Goal: Task Accomplishment & Management: Manage account settings

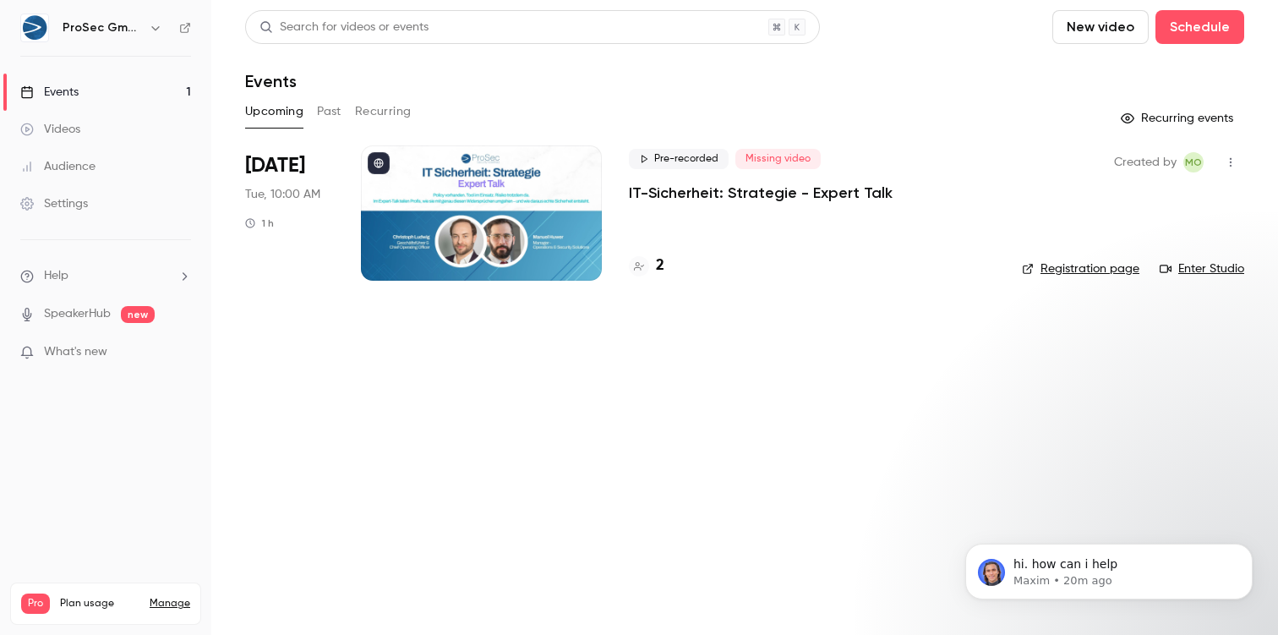
click at [561, 228] on div at bounding box center [481, 212] width 241 height 135
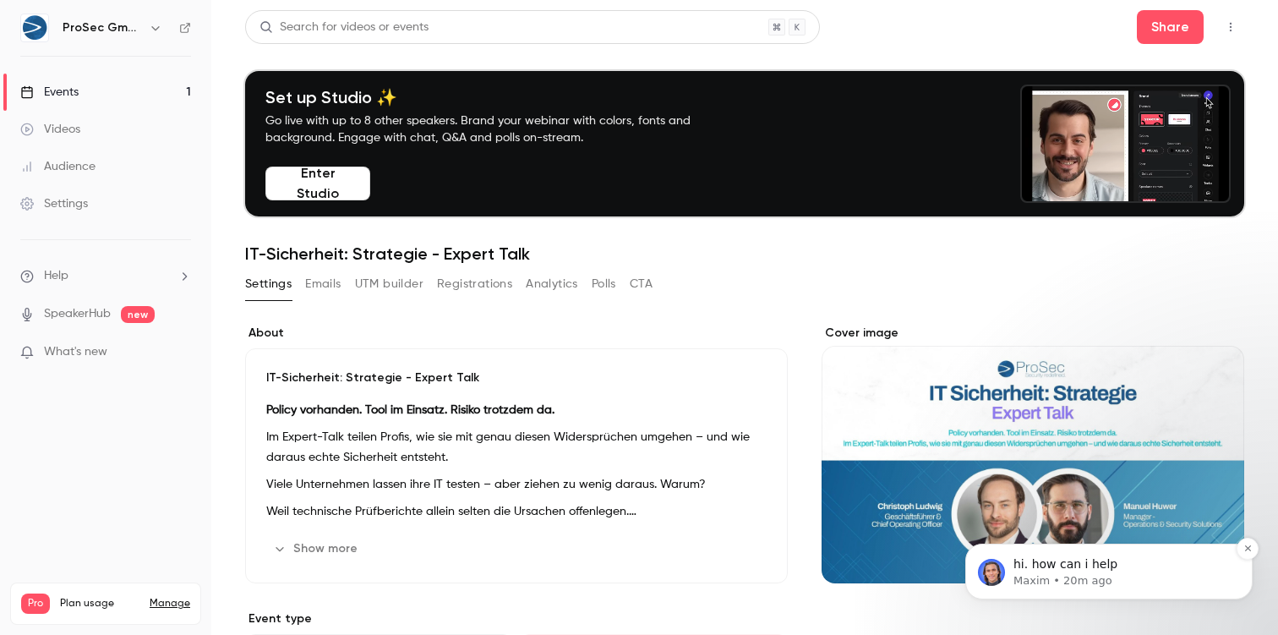
click at [1081, 586] on p "Maxim • 20m ago" at bounding box center [1123, 580] width 218 height 15
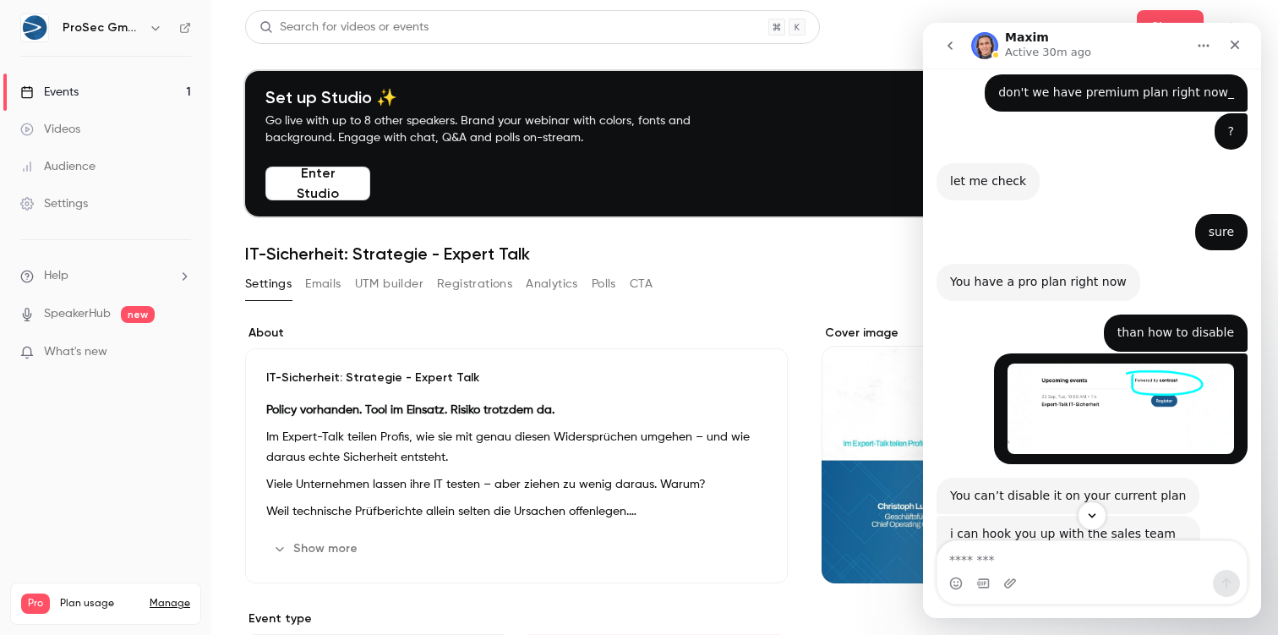
scroll to position [1102, 0]
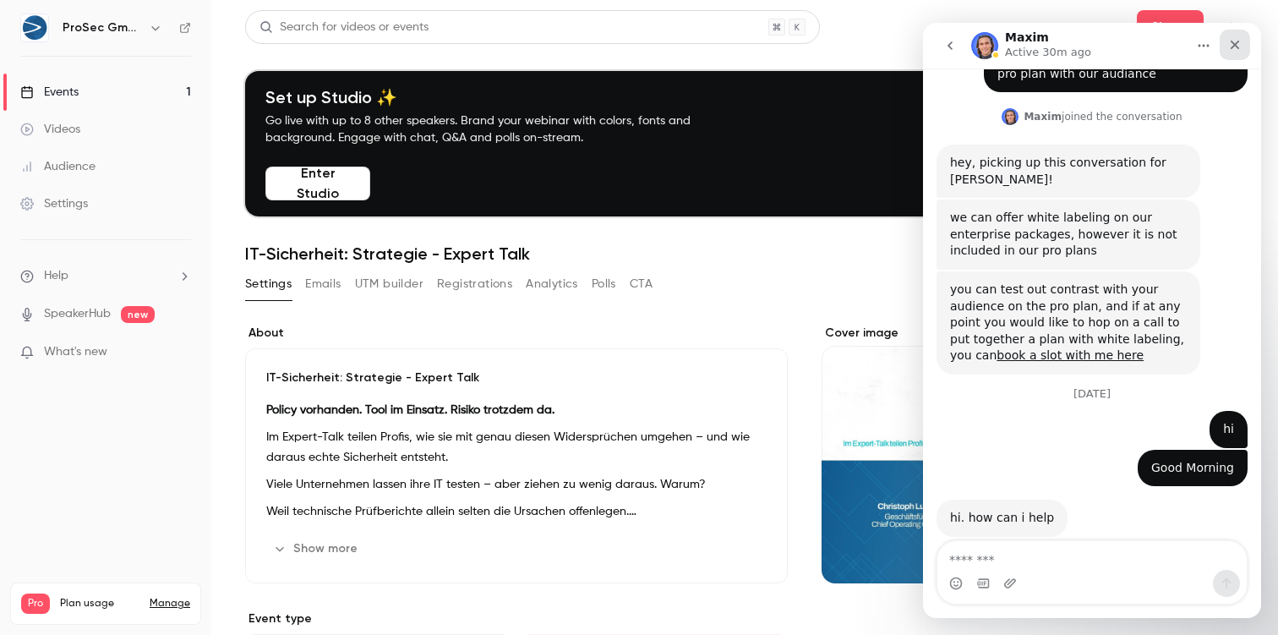
click at [1235, 50] on icon "Close" at bounding box center [1236, 45] width 14 height 14
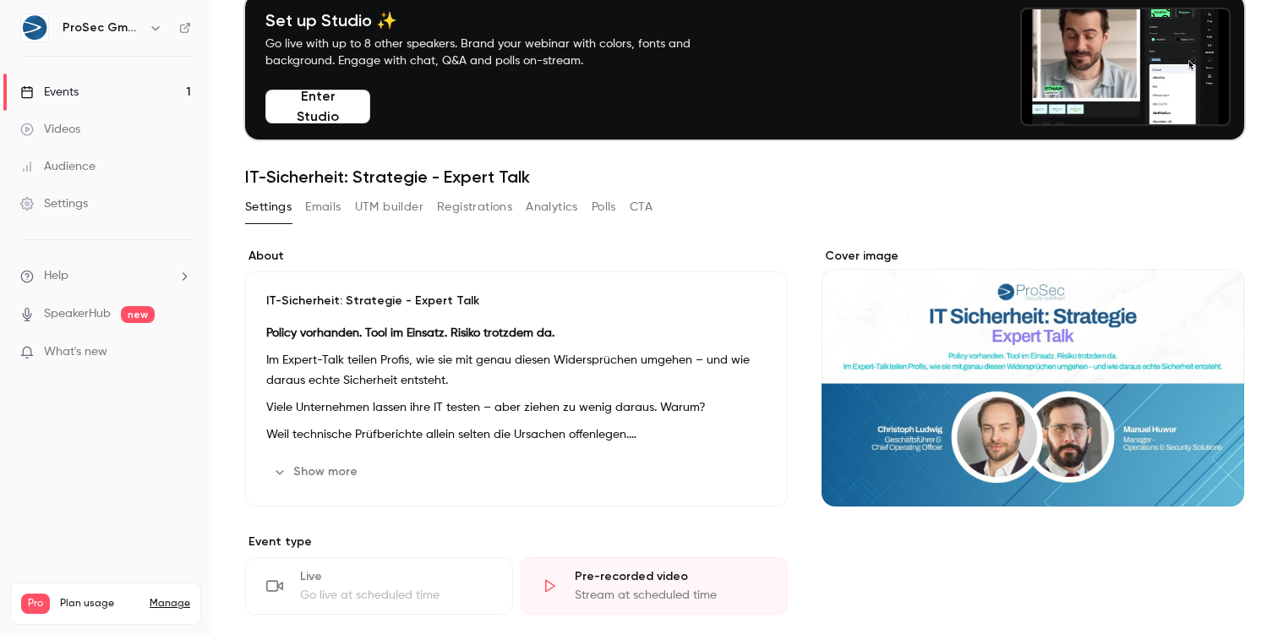
scroll to position [56, 0]
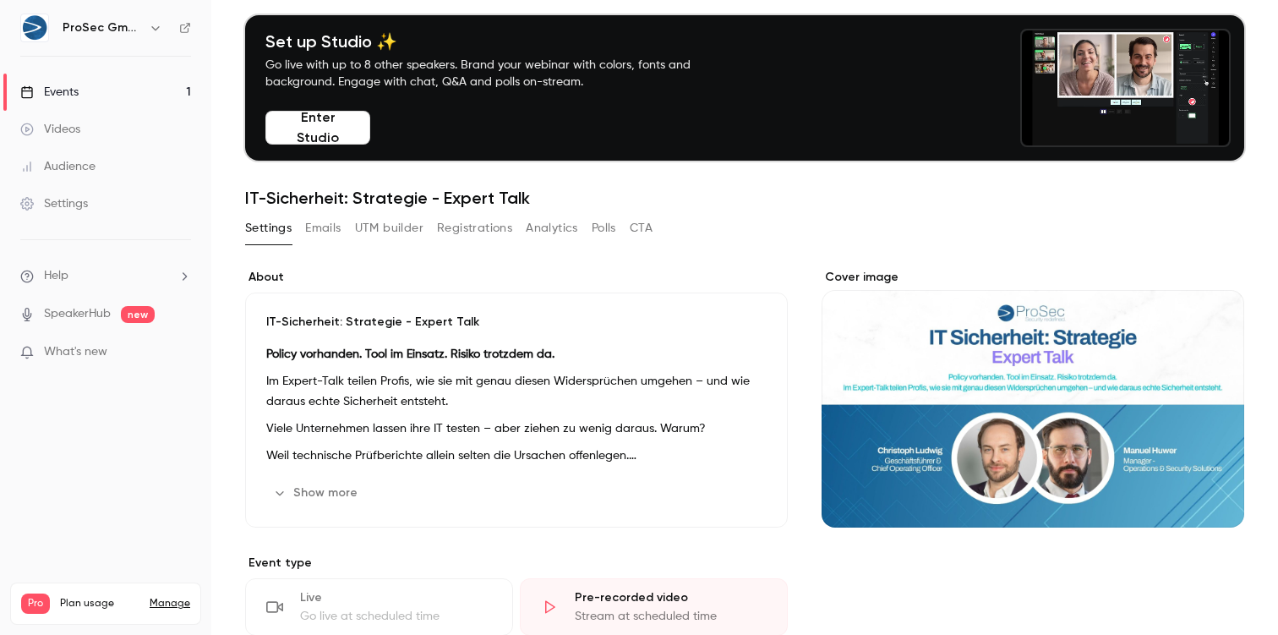
click at [315, 229] on button "Emails" at bounding box center [323, 228] width 36 height 27
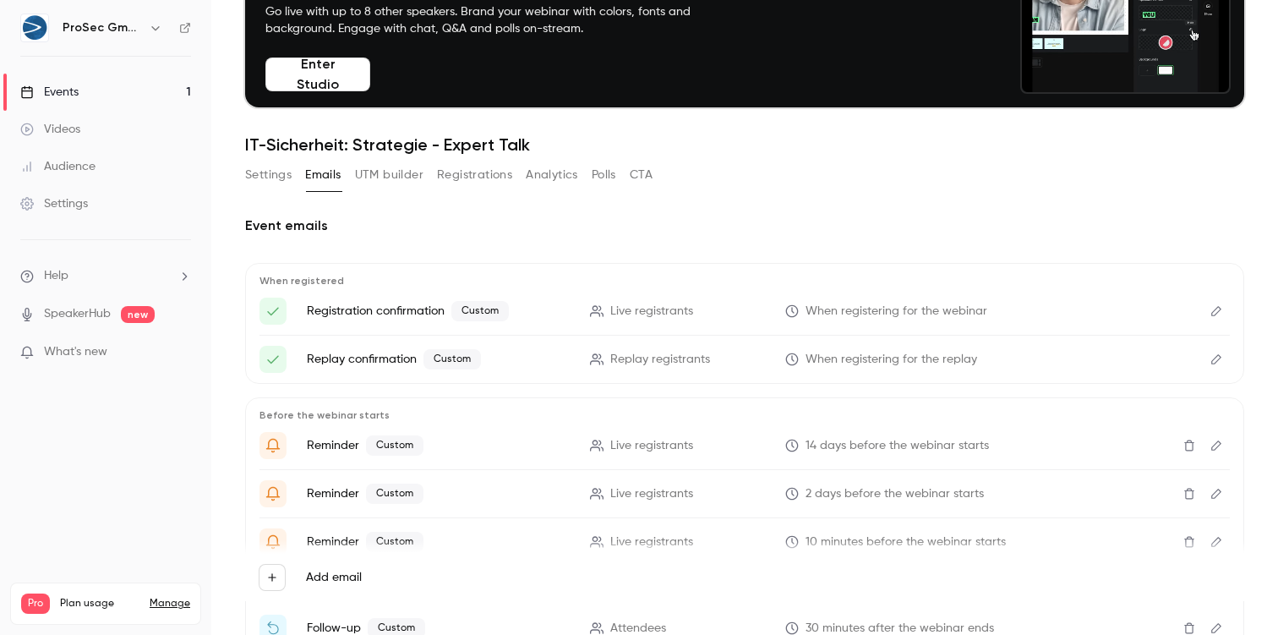
scroll to position [50, 0]
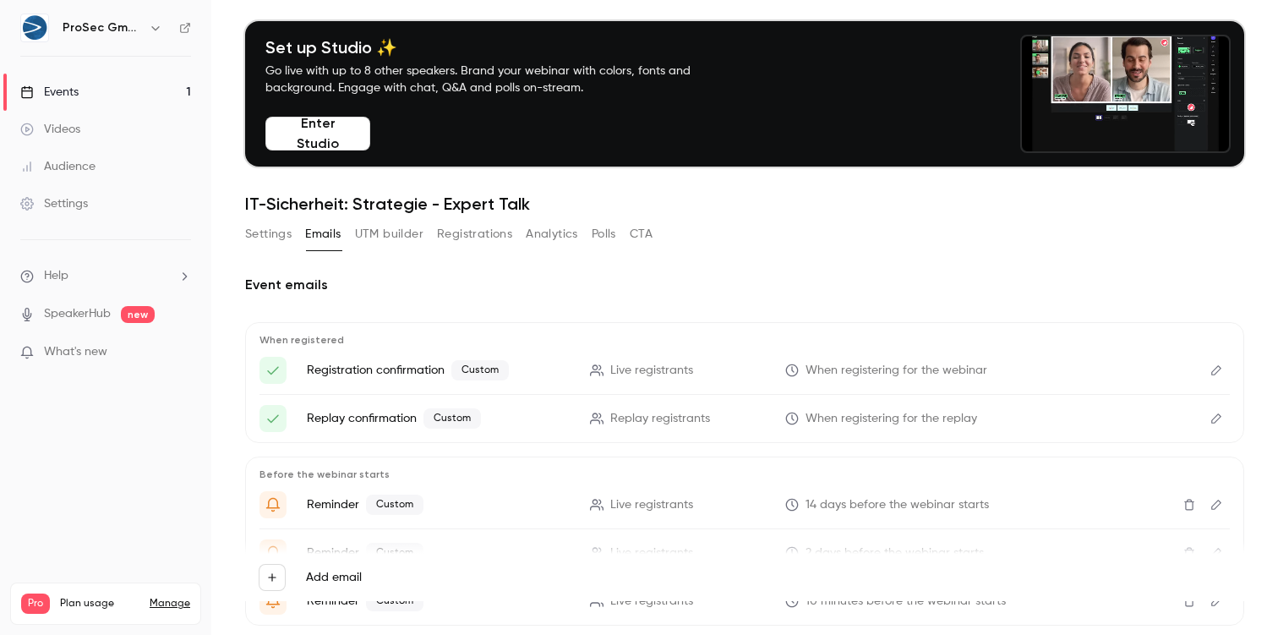
click at [398, 235] on button "UTM builder" at bounding box center [389, 234] width 68 height 27
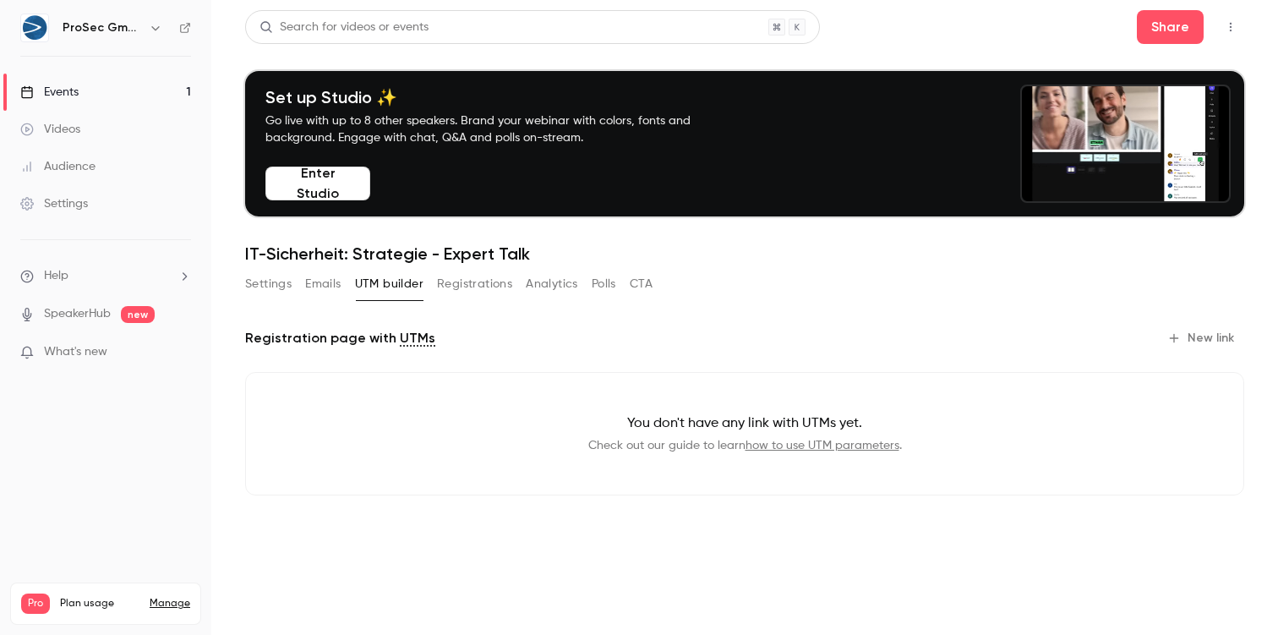
click at [478, 283] on button "Registrations" at bounding box center [474, 284] width 75 height 27
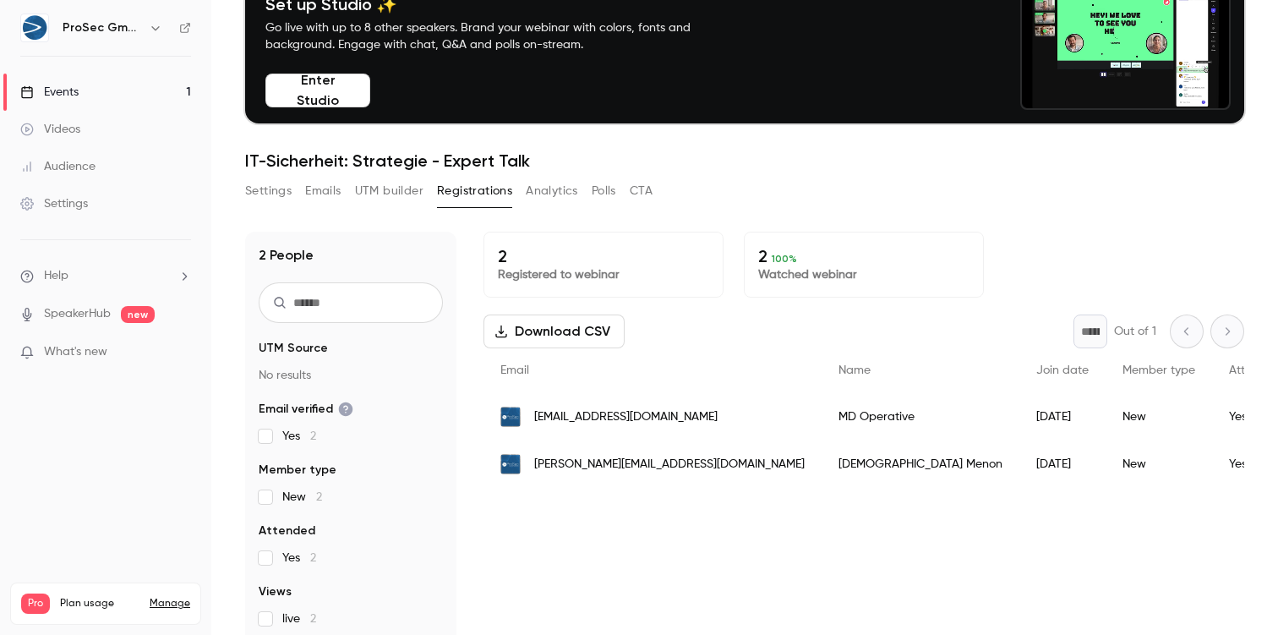
scroll to position [166, 0]
